Goal: Task Accomplishment & Management: Use online tool/utility

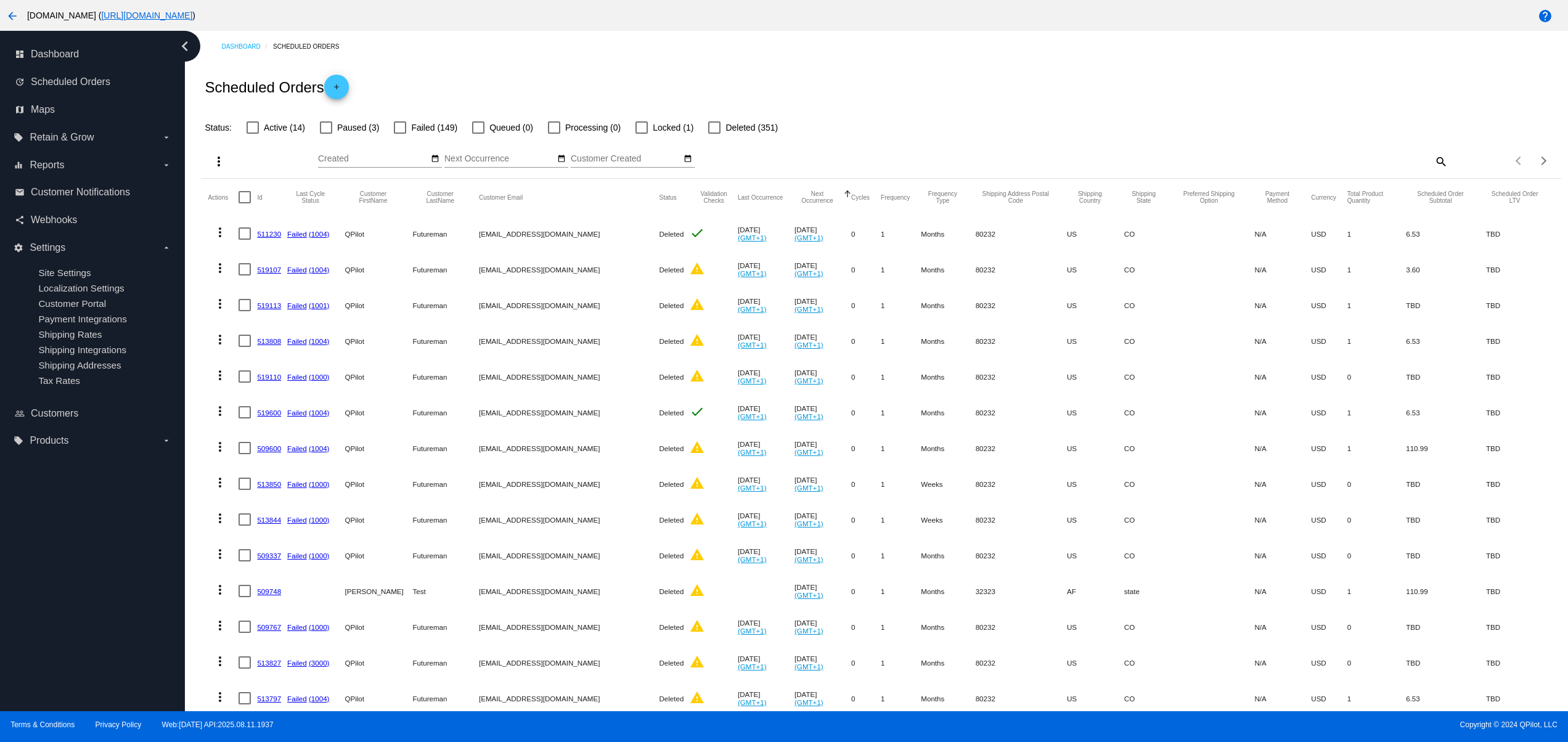
click at [1082, 62] on div "Scheduled Orders add" at bounding box center [881, 86] width 1359 height 49
click at [1131, 62] on div "Scheduled Orders add" at bounding box center [881, 86] width 1359 height 49
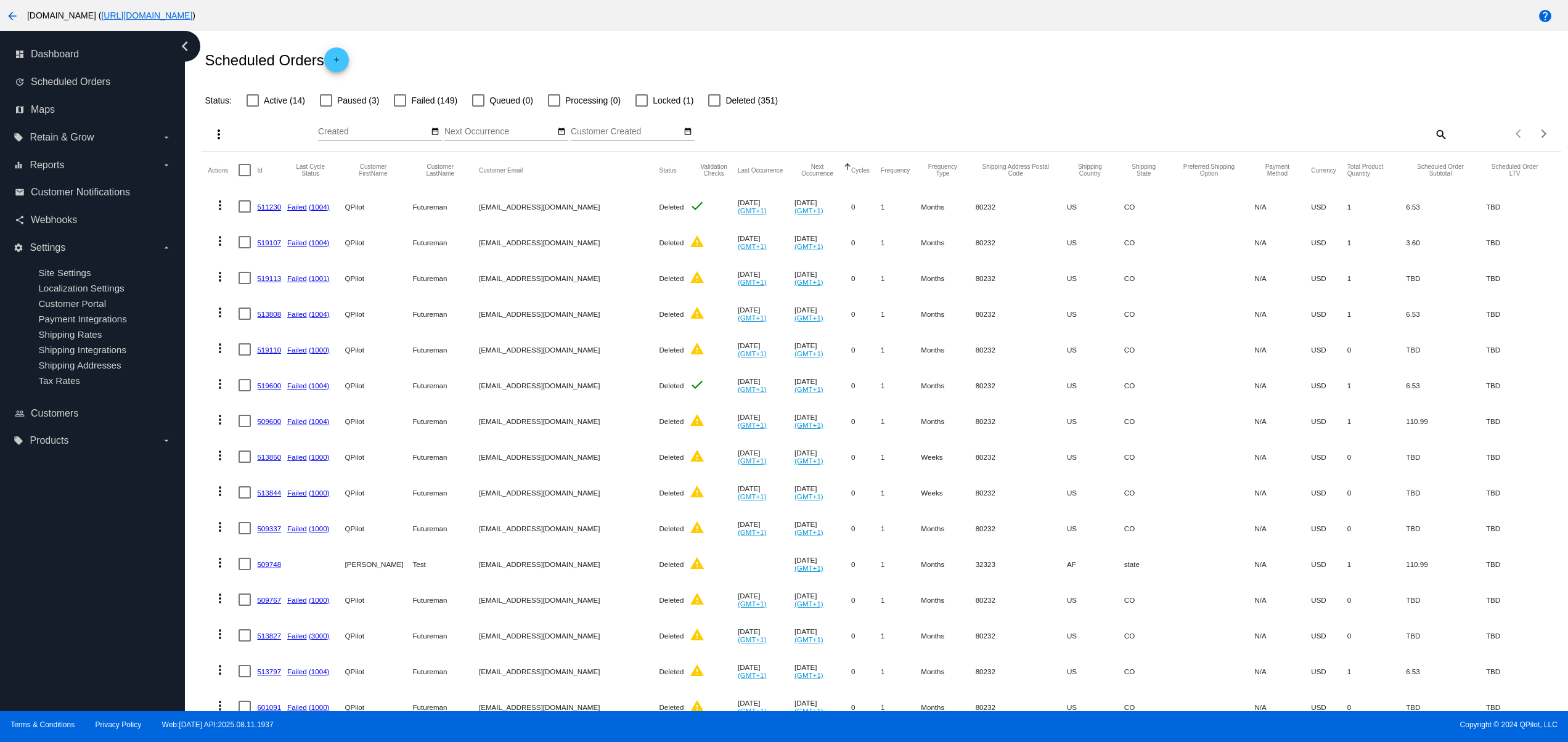
click at [1081, 48] on div "Scheduled Orders add" at bounding box center [881, 59] width 1359 height 49
drag, startPoint x: 1017, startPoint y: 48, endPoint x: 967, endPoint y: 48, distance: 50.0
click at [1014, 48] on div "Scheduled Orders add" at bounding box center [881, 59] width 1359 height 49
click at [955, 52] on div "Scheduled Orders add" at bounding box center [881, 59] width 1359 height 49
click at [915, 54] on div "Scheduled Orders add" at bounding box center [881, 59] width 1359 height 49
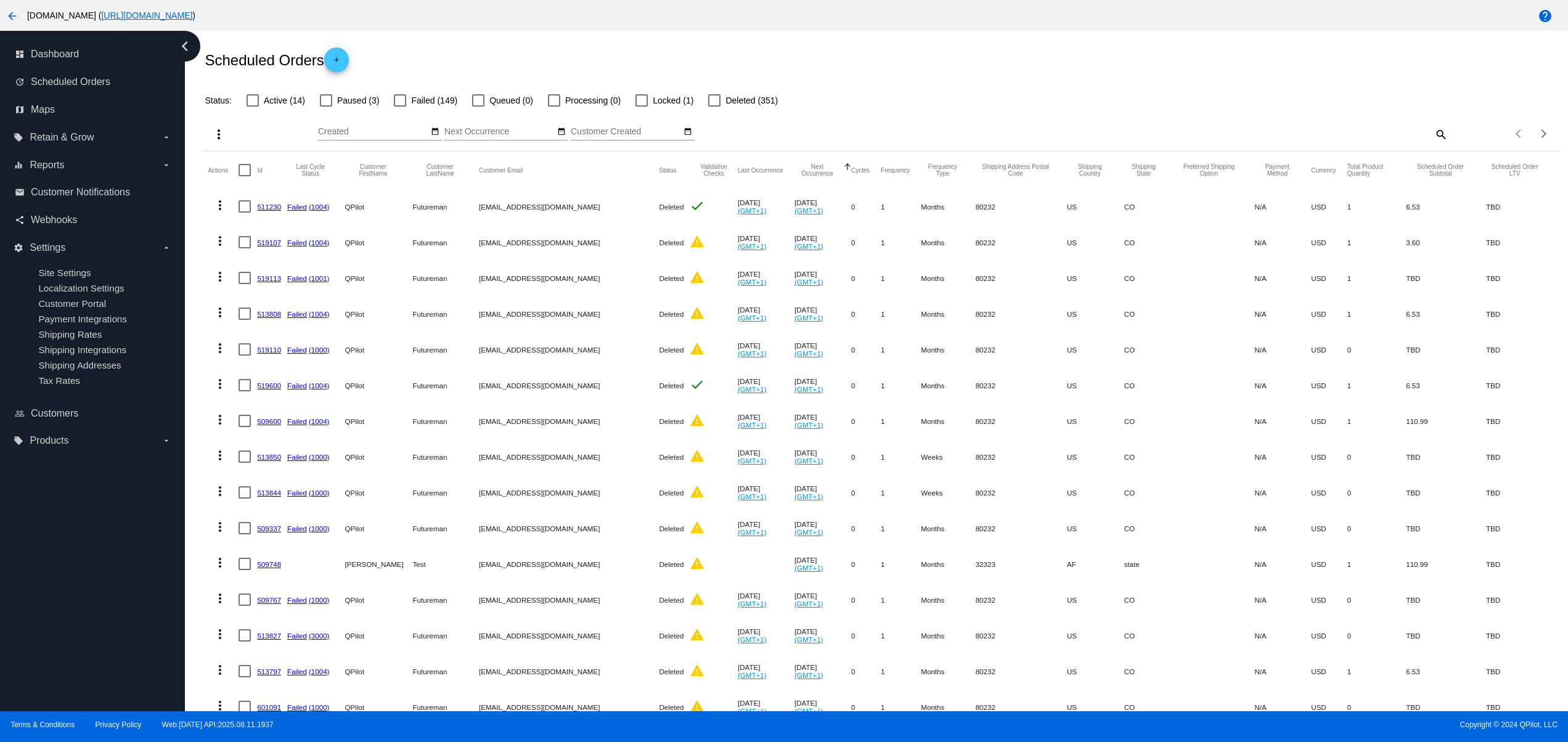
click at [944, 58] on div "Scheduled Orders add" at bounding box center [881, 59] width 1359 height 49
click at [976, 62] on div "Scheduled Orders add" at bounding box center [881, 59] width 1359 height 49
click at [1016, 62] on div "Scheduled Orders add" at bounding box center [881, 59] width 1359 height 49
click at [1048, 64] on div "Scheduled Orders add" at bounding box center [881, 59] width 1359 height 49
click at [1090, 64] on div "Scheduled Orders add" at bounding box center [881, 59] width 1359 height 49
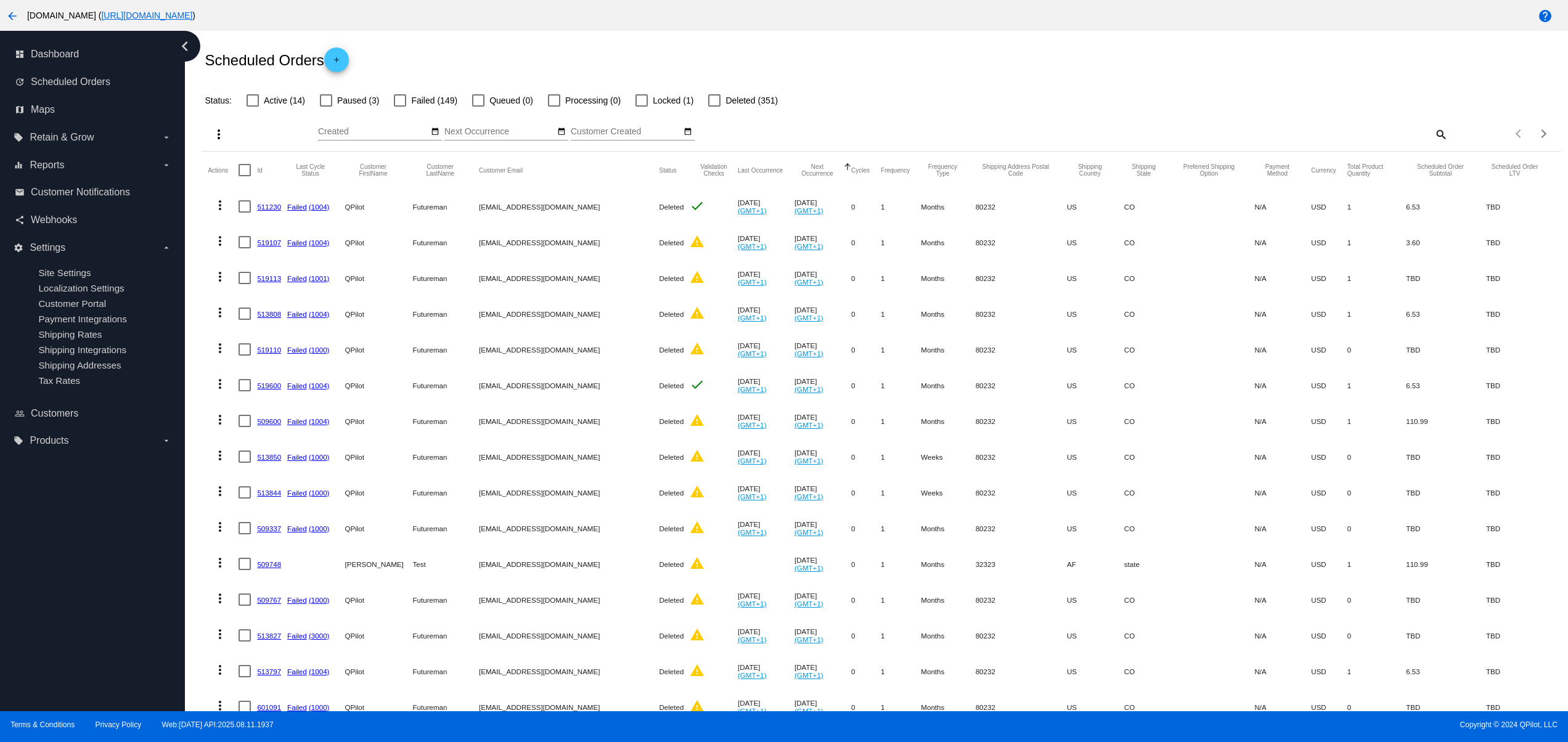
click at [1134, 57] on div "Scheduled Orders add" at bounding box center [881, 59] width 1359 height 49
click at [1199, 48] on div "Scheduled Orders add" at bounding box center [881, 59] width 1359 height 49
drag, startPoint x: 1199, startPoint y: 48, endPoint x: 1106, endPoint y: 48, distance: 93.0
click at [1194, 48] on div "Scheduled Orders add" at bounding box center [881, 59] width 1359 height 49
click at [1074, 48] on div "Scheduled Orders add" at bounding box center [881, 59] width 1359 height 49
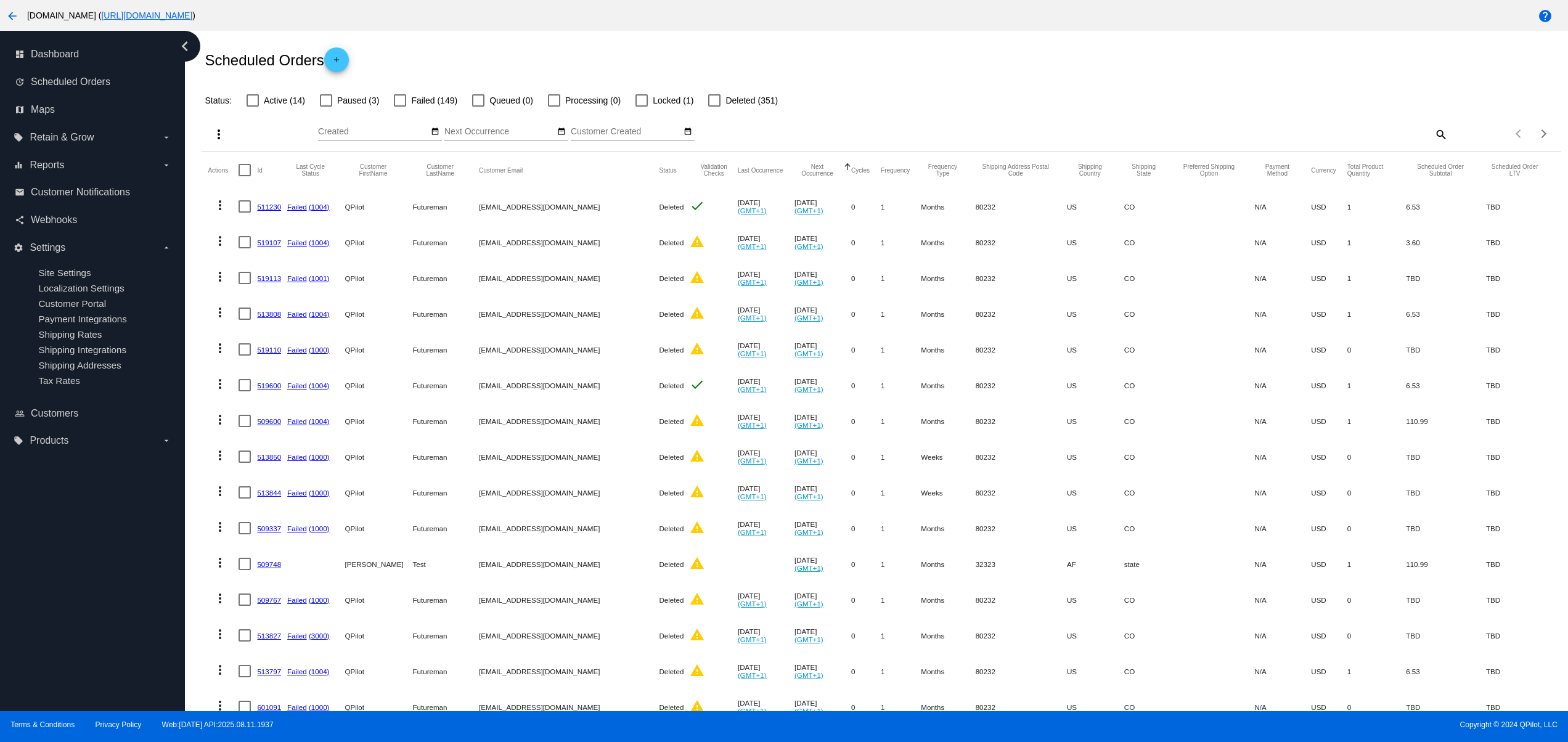
click at [1069, 48] on div "Scheduled Orders add" at bounding box center [881, 59] width 1359 height 49
click at [927, 71] on div "Scheduled Orders add" at bounding box center [881, 59] width 1359 height 49
drag, startPoint x: 987, startPoint y: 65, endPoint x: 1044, endPoint y: 54, distance: 58.1
click at [989, 65] on div "Scheduled Orders add" at bounding box center [881, 59] width 1359 height 49
drag, startPoint x: 1044, startPoint y: 54, endPoint x: 1135, endPoint y: 48, distance: 91.2
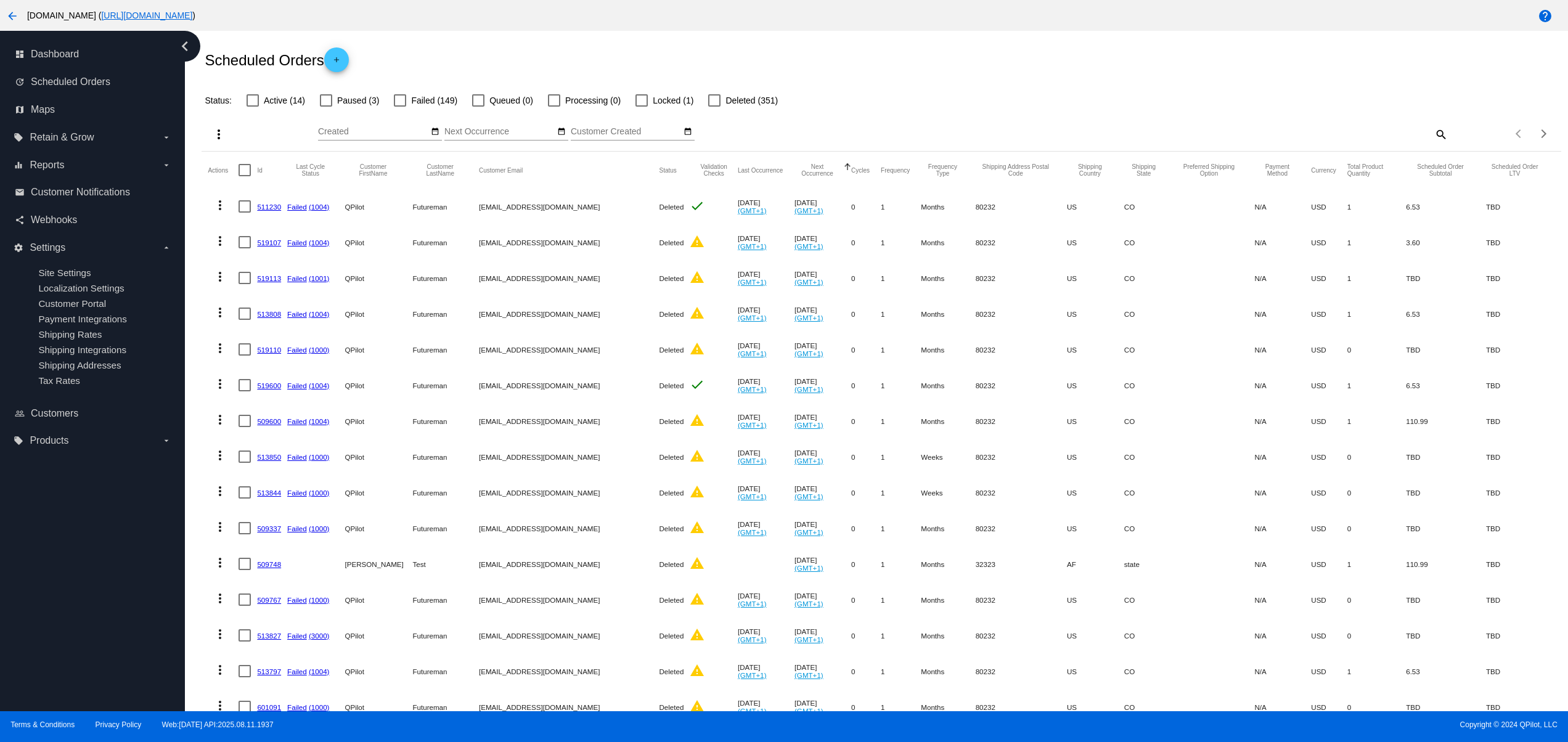
click at [1051, 54] on div "Scheduled Orders add" at bounding box center [881, 59] width 1359 height 49
click at [1144, 49] on div "Scheduled Orders add" at bounding box center [881, 59] width 1359 height 49
click at [1231, 58] on div "Scheduled Orders add" at bounding box center [881, 59] width 1359 height 49
drag, startPoint x: 1301, startPoint y: 58, endPoint x: 1310, endPoint y: 58, distance: 9.0
click at [1303, 58] on div "Scheduled Orders add" at bounding box center [881, 59] width 1359 height 49
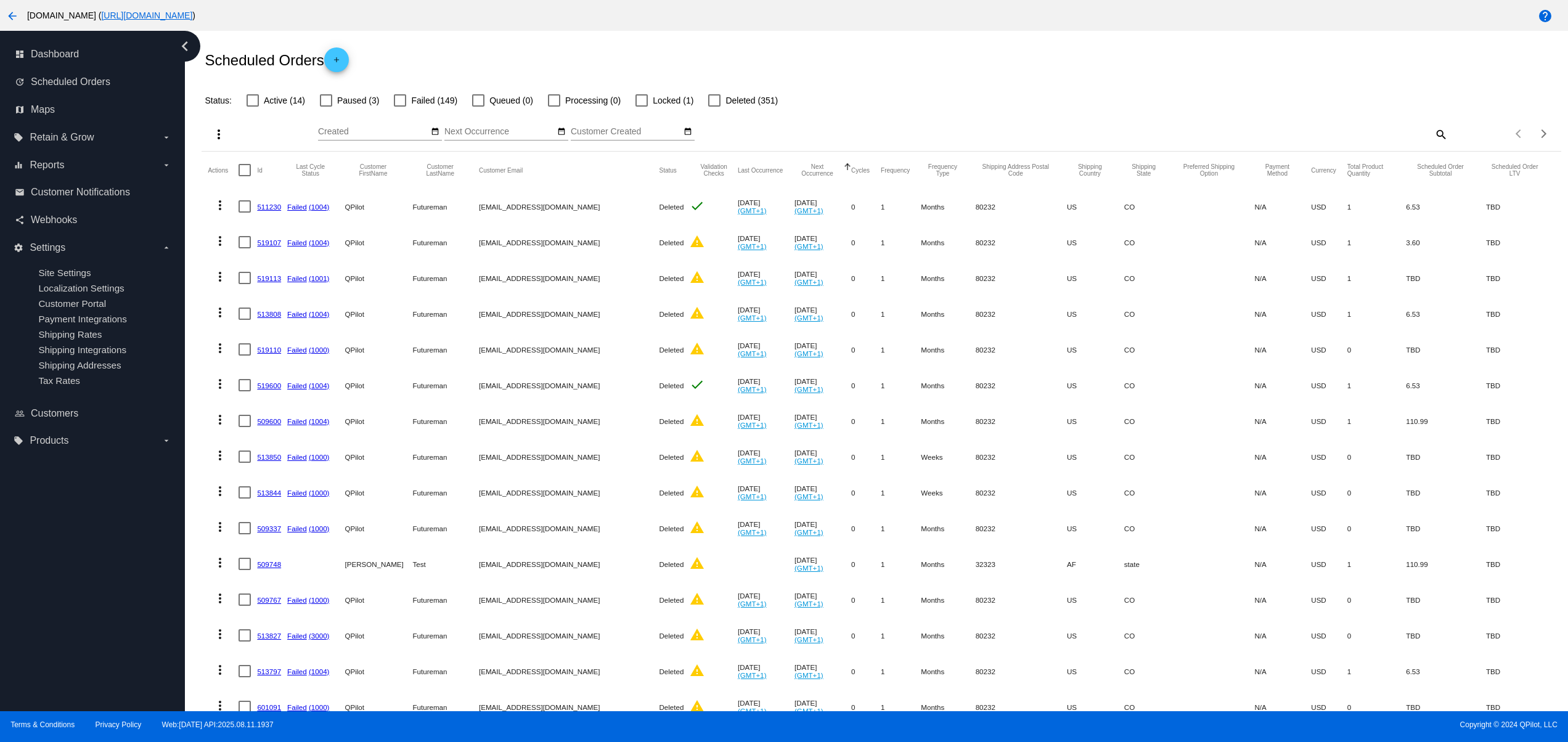
drag, startPoint x: 1194, startPoint y: 72, endPoint x: 1106, endPoint y: 84, distance: 88.8
click at [1189, 76] on div "Scheduled Orders add" at bounding box center [881, 59] width 1359 height 49
drag, startPoint x: 1093, startPoint y: 84, endPoint x: 1026, endPoint y: 83, distance: 67.0
click at [1088, 86] on app-dashboard-scheduled-orders "Scheduled Orders add Status: Active (14) Paused (3) Failed (149) Queued (0) Pro…" at bounding box center [881, 486] width 1359 height 903
click at [897, 56] on div "Scheduled Orders add" at bounding box center [881, 59] width 1359 height 49
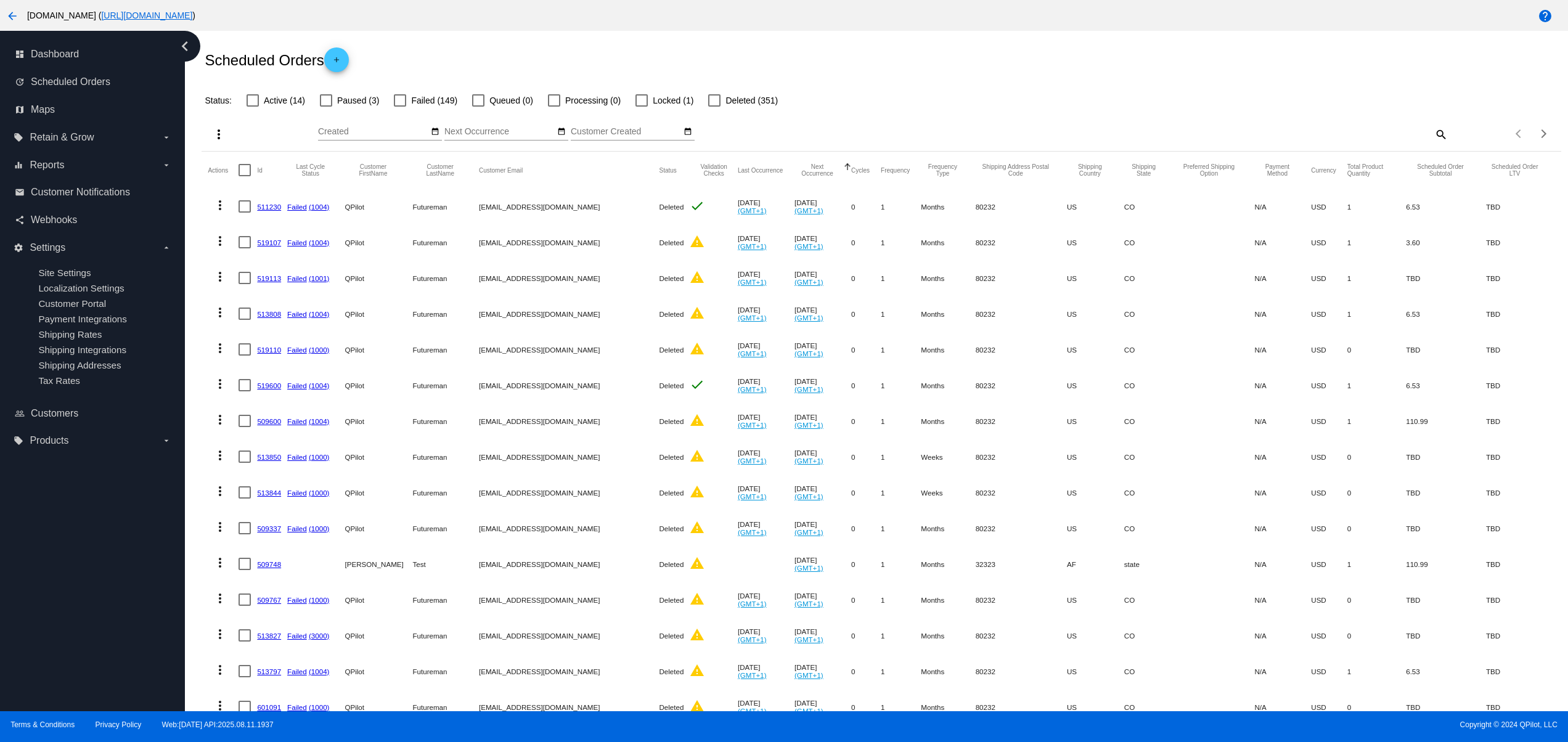
click at [975, 52] on div "Scheduled Orders add" at bounding box center [881, 59] width 1359 height 49
click at [1041, 64] on div "Scheduled Orders add" at bounding box center [881, 59] width 1359 height 49
click at [1106, 64] on div "Scheduled Orders add" at bounding box center [881, 59] width 1359 height 49
click at [955, 78] on div "Scheduled Orders add" at bounding box center [881, 59] width 1359 height 49
drag, startPoint x: 1016, startPoint y: 68, endPoint x: 1029, endPoint y: 68, distance: 13.0
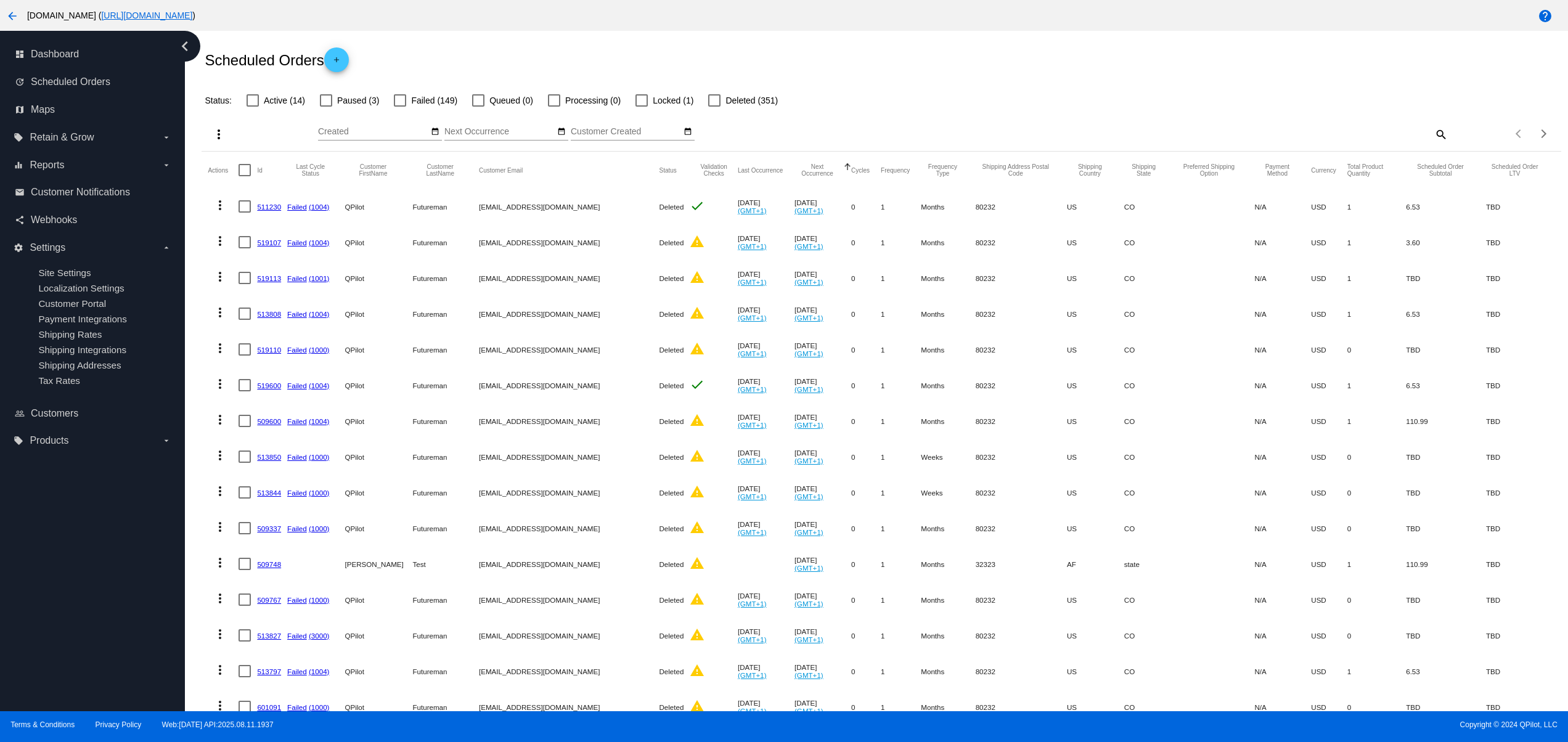
click at [1018, 68] on div "Scheduled Orders add" at bounding box center [881, 59] width 1359 height 49
click at [1034, 68] on div "Scheduled Orders add" at bounding box center [881, 59] width 1359 height 49
click at [1066, 69] on div "Scheduled Orders add" at bounding box center [881, 59] width 1359 height 49
click at [1099, 69] on div "Scheduled Orders add" at bounding box center [881, 59] width 1359 height 49
click at [1092, 77] on div "Scheduled Orders add" at bounding box center [881, 59] width 1359 height 49
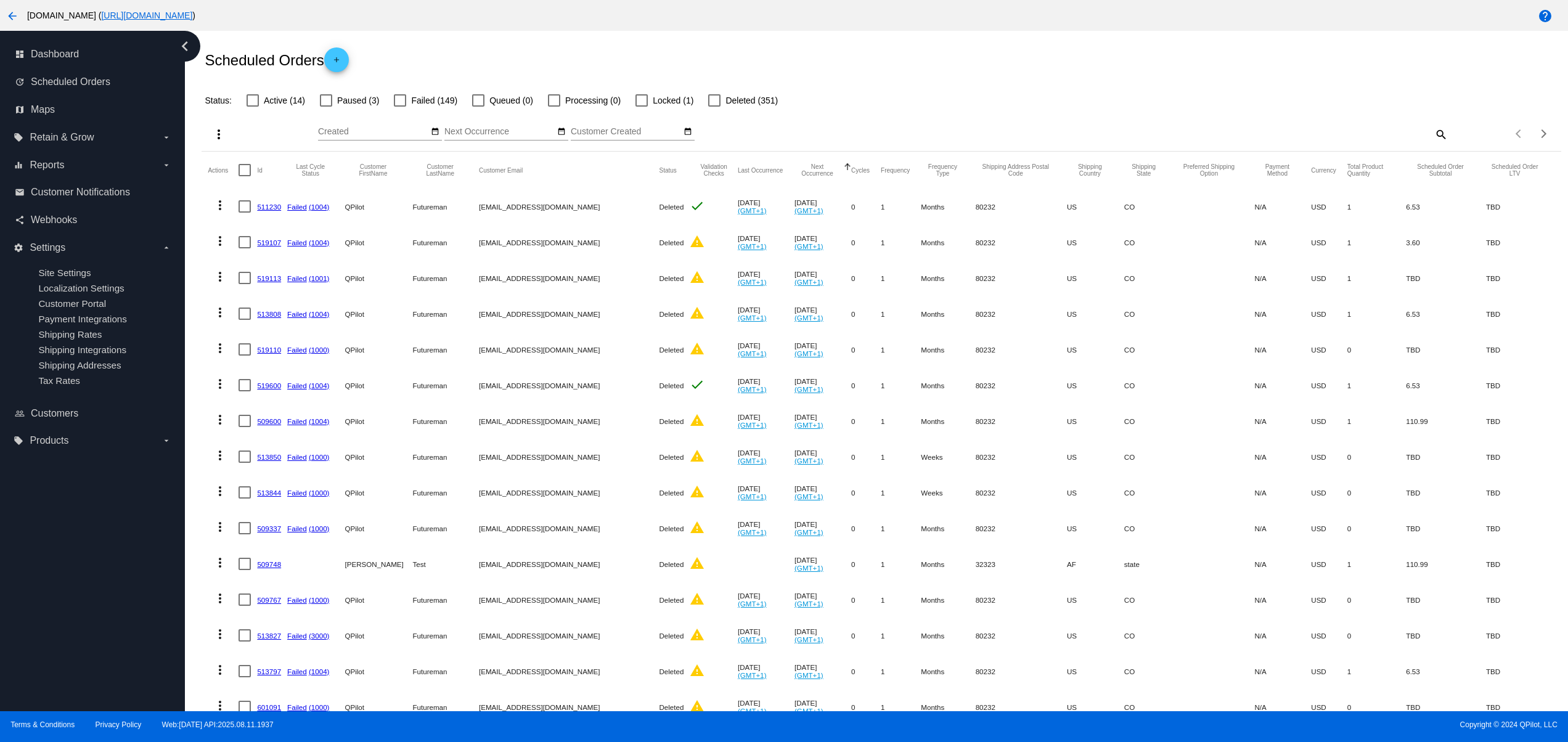
drag, startPoint x: 1034, startPoint y: 68, endPoint x: 979, endPoint y: 68, distance: 55.0
click at [1029, 68] on div "Scheduled Orders add" at bounding box center [881, 59] width 1359 height 49
click at [962, 68] on div "Scheduled Orders add" at bounding box center [881, 59] width 1359 height 49
click at [1036, 74] on div "Scheduled Orders add" at bounding box center [881, 59] width 1359 height 49
click at [1090, 79] on div "Scheduled Orders add" at bounding box center [881, 59] width 1359 height 49
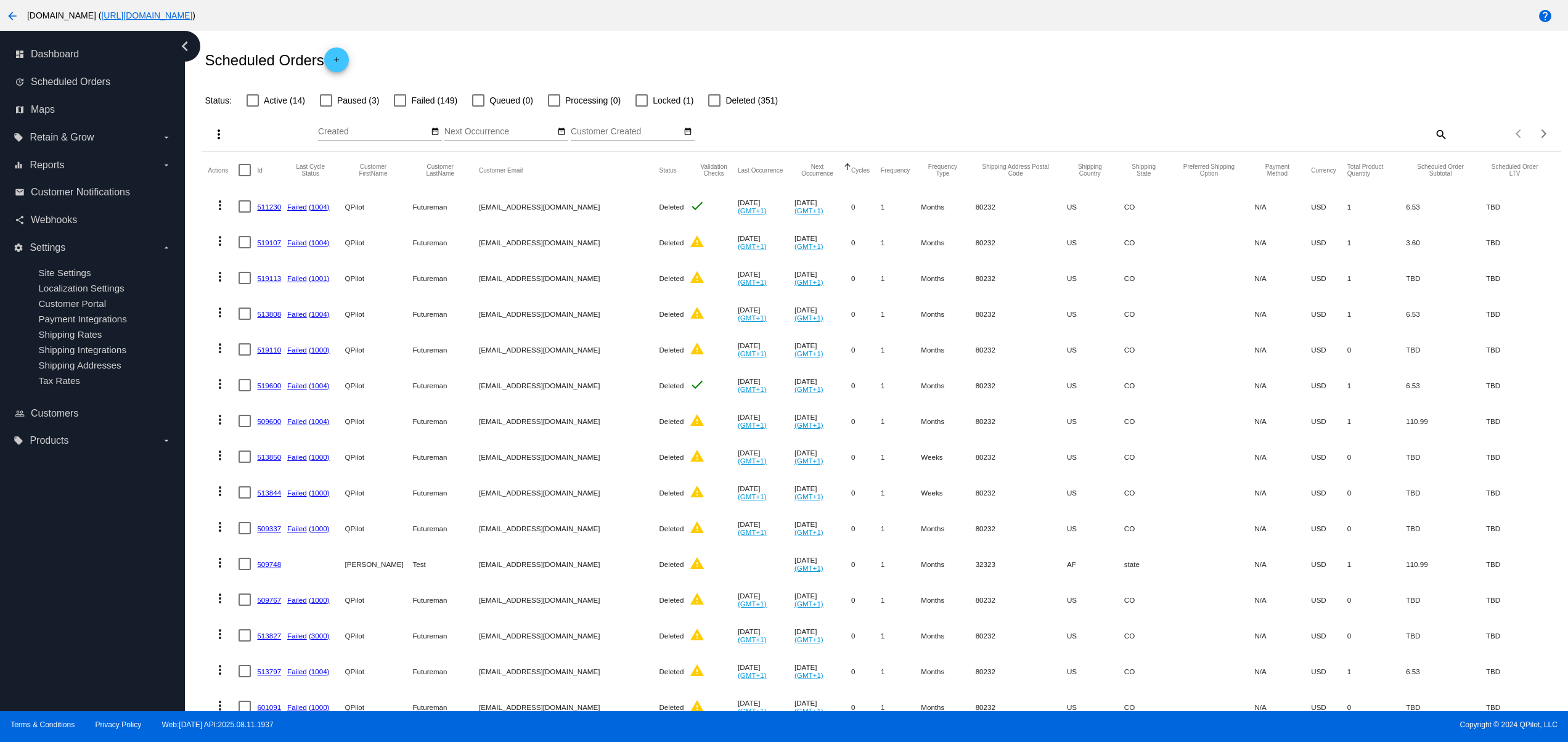
click at [1166, 58] on div "Scheduled Orders add" at bounding box center [881, 59] width 1359 height 49
click at [1098, 62] on div "Scheduled Orders add" at bounding box center [881, 59] width 1359 height 49
click at [989, 66] on div "Scheduled Orders add" at bounding box center [881, 59] width 1359 height 49
drag, startPoint x: 940, startPoint y: 65, endPoint x: 933, endPoint y: 65, distance: 7.0
click at [940, 65] on div "Scheduled Orders add" at bounding box center [881, 59] width 1359 height 49
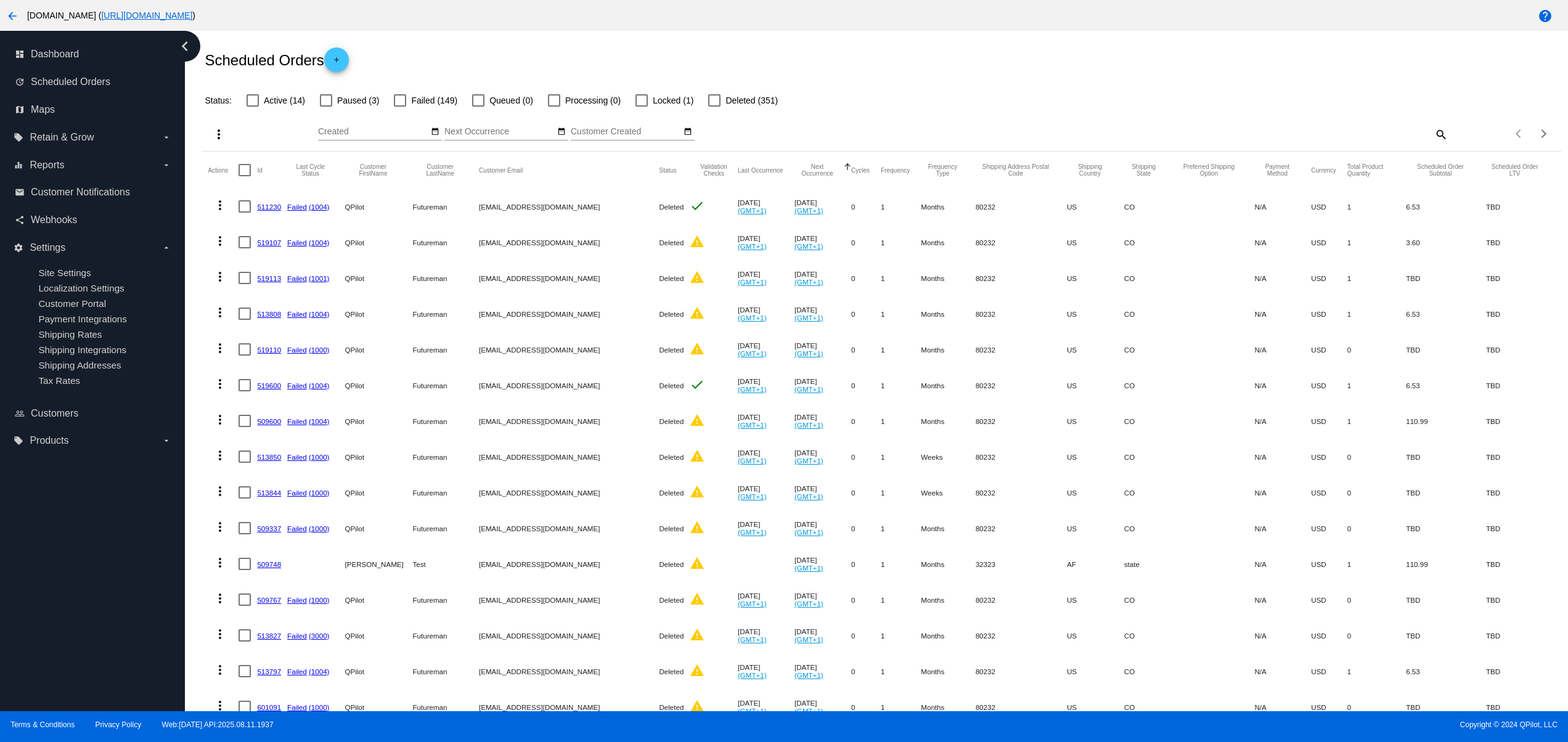
click at [952, 65] on div "Scheduled Orders add" at bounding box center [881, 59] width 1359 height 49
click at [1001, 65] on div "Scheduled Orders add" at bounding box center [881, 59] width 1359 height 49
drag, startPoint x: 1046, startPoint y: 69, endPoint x: 1066, endPoint y: 69, distance: 20.0
click at [1048, 69] on div "Scheduled Orders add" at bounding box center [881, 59] width 1359 height 49
drag, startPoint x: 1066, startPoint y: 69, endPoint x: 1089, endPoint y: 69, distance: 23.0
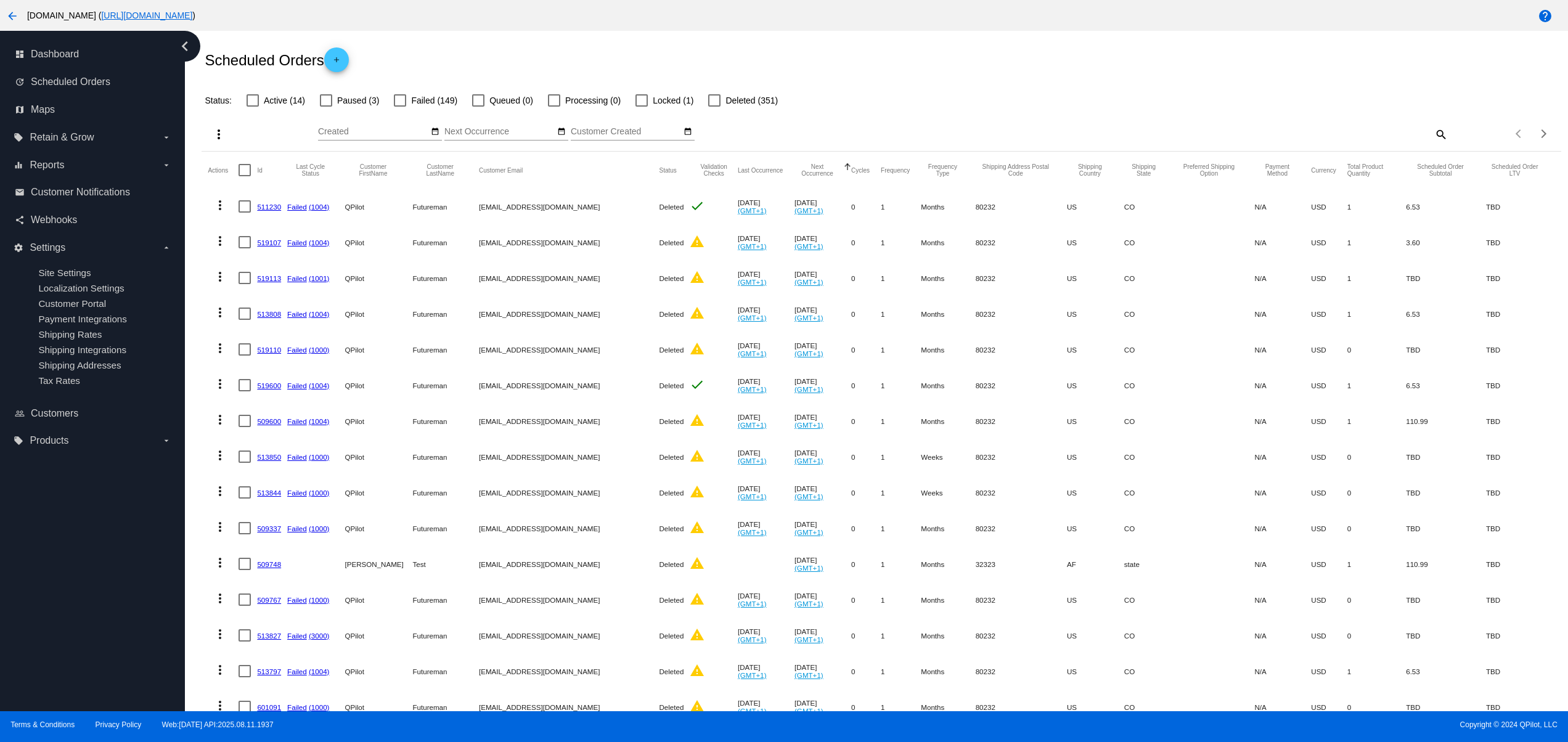
click at [1067, 69] on div "Scheduled Orders add" at bounding box center [881, 59] width 1359 height 49
click at [1090, 69] on div "Scheduled Orders add" at bounding box center [881, 59] width 1359 height 49
click at [950, 86] on div "Status: Active (14) Paused (3) Failed (149) Queued (0) Processing (0) Locked (1…" at bounding box center [881, 96] width 1359 height 23
click at [861, 79] on div "Scheduled Orders add" at bounding box center [881, 59] width 1359 height 49
click at [945, 65] on div "Scheduled Orders add" at bounding box center [881, 59] width 1359 height 49
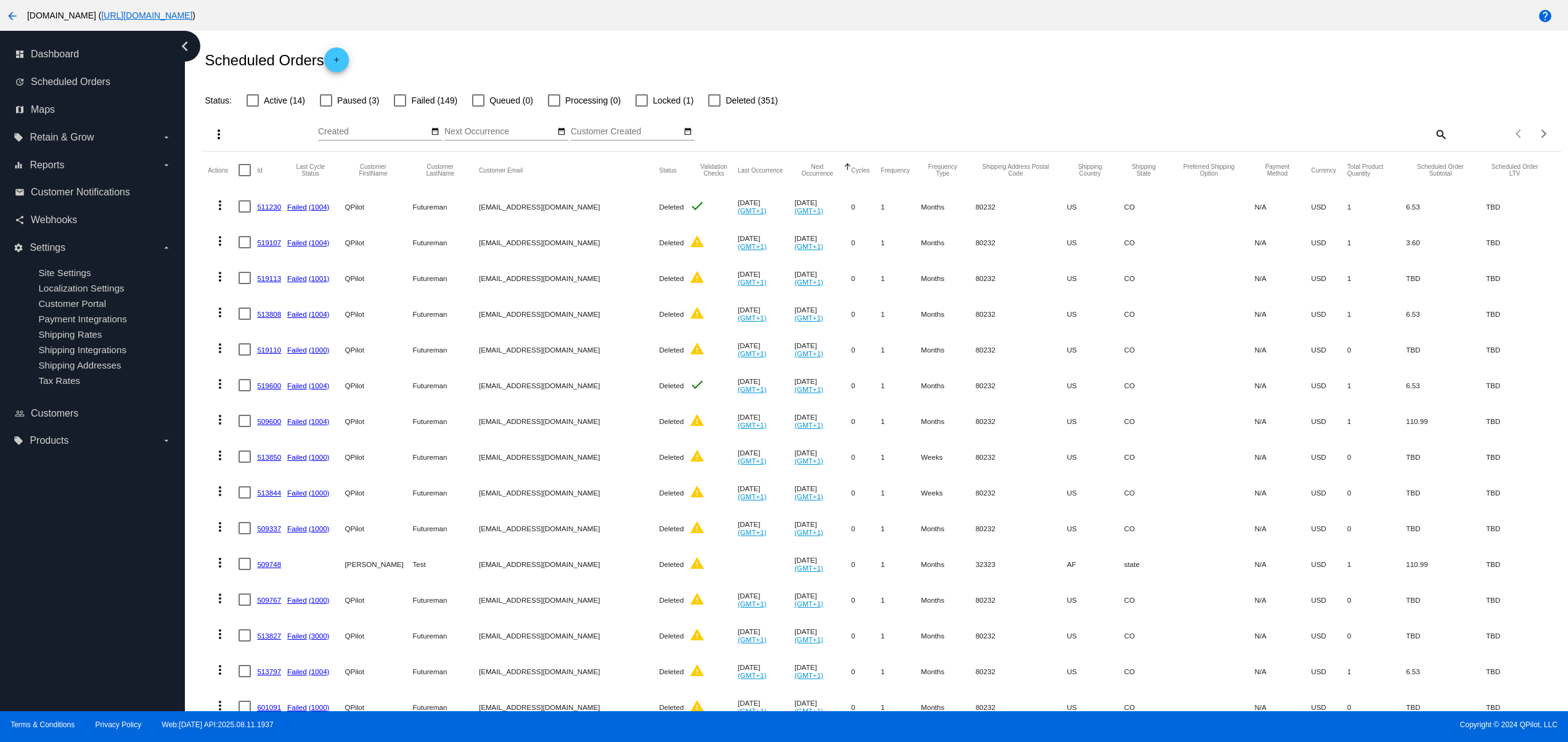
drag, startPoint x: 981, startPoint y: 69, endPoint x: 1016, endPoint y: 72, distance: 35.1
click at [989, 71] on div "Scheduled Orders add" at bounding box center [881, 59] width 1359 height 49
click at [920, 69] on div "Scheduled Orders add" at bounding box center [881, 59] width 1359 height 49
click at [845, 66] on div "Scheduled Orders add" at bounding box center [881, 59] width 1359 height 49
click at [949, 66] on div "Scheduled Orders add" at bounding box center [881, 59] width 1359 height 49
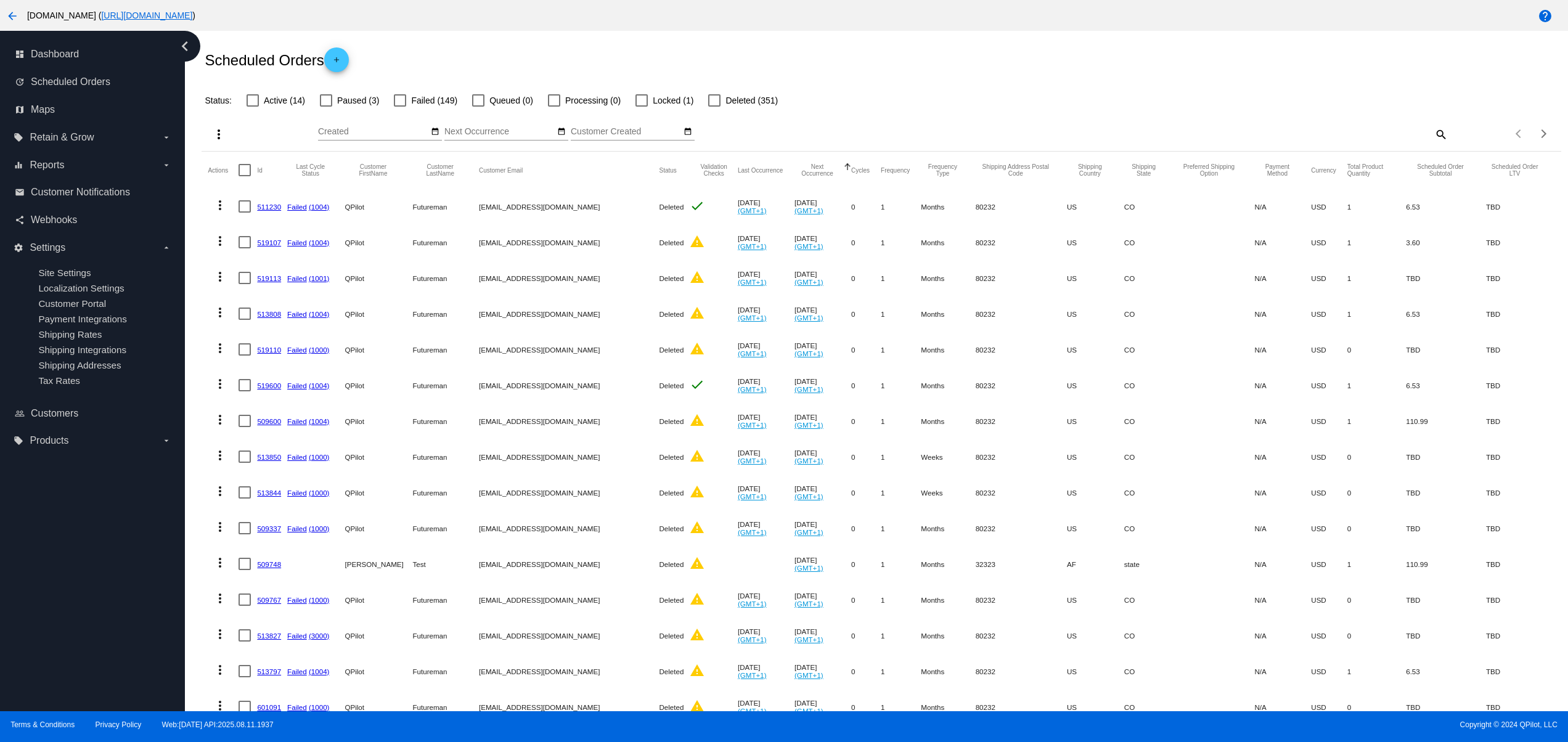
drag, startPoint x: 1004, startPoint y: 64, endPoint x: 1048, endPoint y: 66, distance: 44.0
click at [1009, 64] on div "Scheduled Orders add" at bounding box center [881, 59] width 1359 height 49
drag, startPoint x: 1048, startPoint y: 66, endPoint x: 1056, endPoint y: 69, distance: 8.5
click at [1055, 69] on div "Scheduled Orders add" at bounding box center [881, 59] width 1359 height 49
click at [1090, 72] on div "Scheduled Orders add" at bounding box center [881, 59] width 1359 height 49
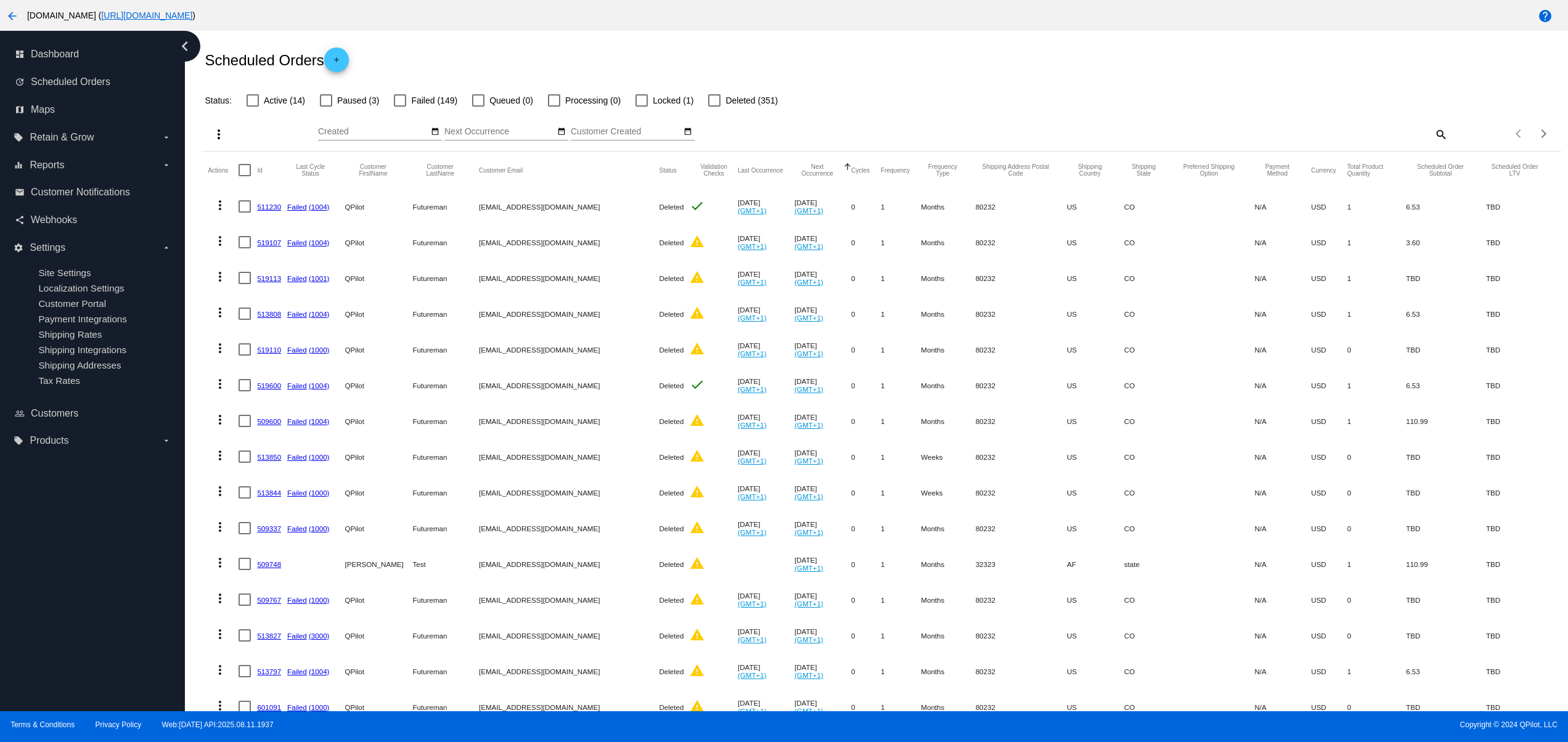
click at [1135, 72] on div "Scheduled Orders add" at bounding box center [881, 59] width 1359 height 49
drag, startPoint x: 1189, startPoint y: 64, endPoint x: 1209, endPoint y: 64, distance: 20.0
click at [1198, 64] on div "Scheduled Orders add" at bounding box center [881, 59] width 1359 height 49
click at [1256, 63] on div "Scheduled Orders add" at bounding box center [881, 59] width 1359 height 49
click at [1181, 63] on div "Scheduled Orders add" at bounding box center [881, 59] width 1359 height 49
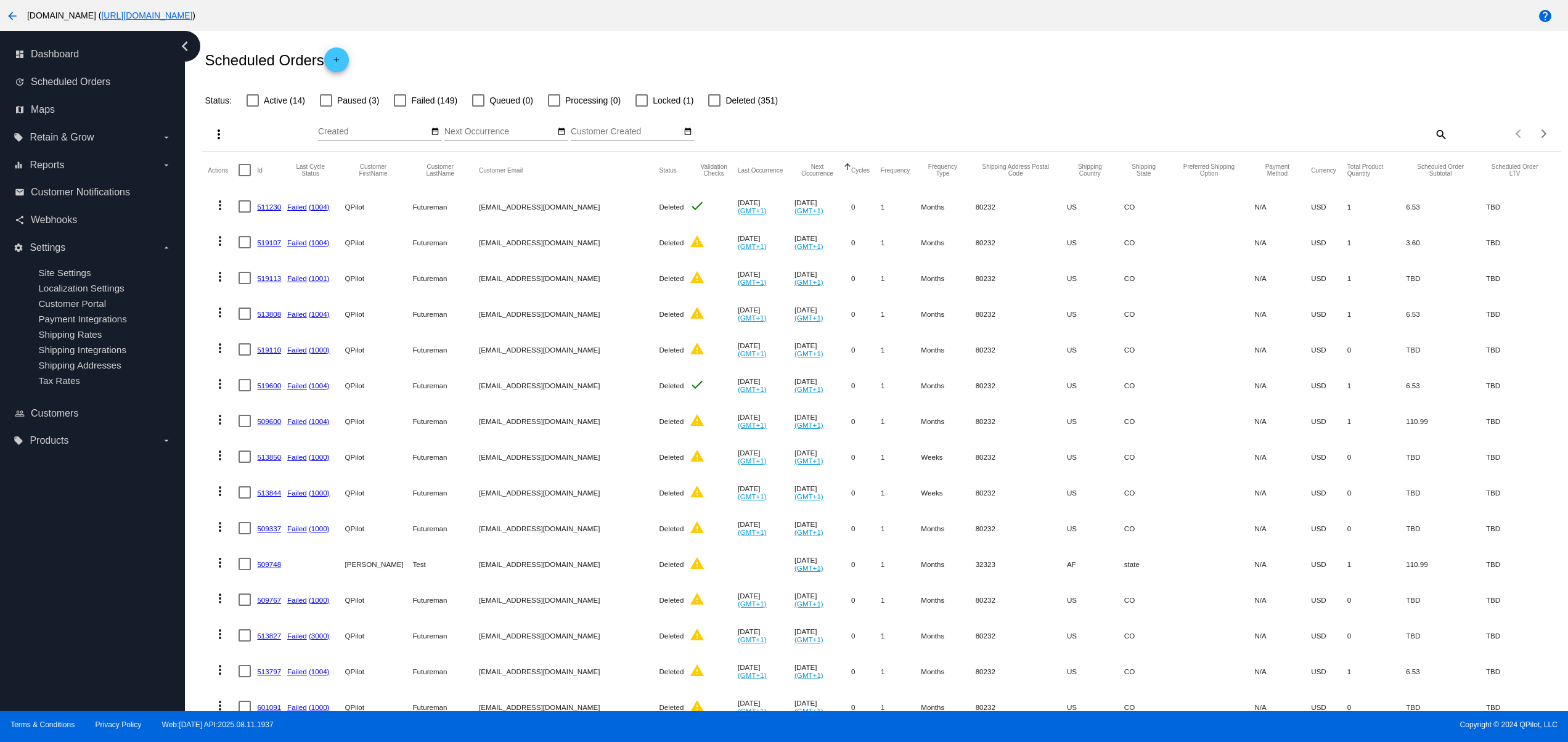
click at [1112, 63] on div "Scheduled Orders add" at bounding box center [881, 59] width 1359 height 49
drag, startPoint x: 1064, startPoint y: 63, endPoint x: 1007, endPoint y: 69, distance: 57.3
click at [1056, 66] on div "Scheduled Orders add" at bounding box center [881, 59] width 1359 height 49
drag, startPoint x: 1007, startPoint y: 69, endPoint x: 977, endPoint y: 72, distance: 30.1
click at [1004, 69] on div "Scheduled Orders add" at bounding box center [881, 59] width 1359 height 49
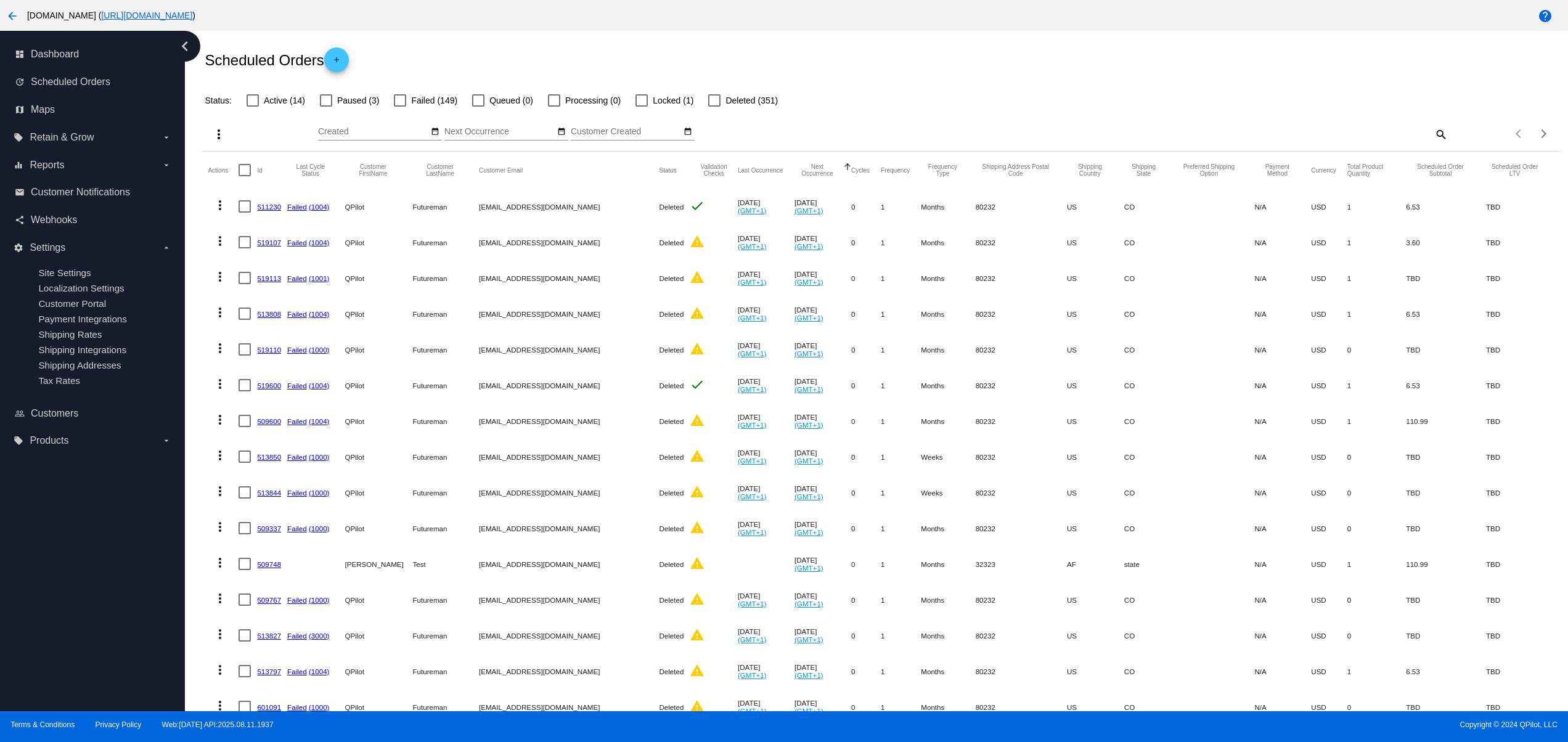
drag, startPoint x: 972, startPoint y: 72, endPoint x: 930, endPoint y: 74, distance: 42.0
click at [967, 72] on div "Scheduled Orders add" at bounding box center [881, 59] width 1359 height 49
click at [930, 74] on div "Scheduled Orders add" at bounding box center [881, 59] width 1359 height 49
